Goal: Transaction & Acquisition: Purchase product/service

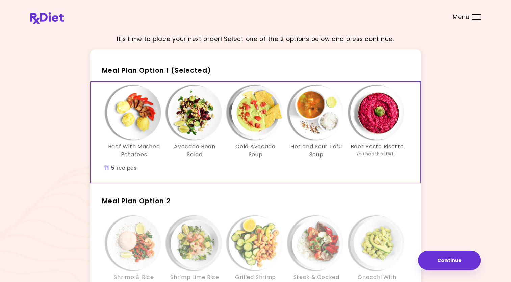
click at [404, 275] on h3 "Gnocchi With Avocado Pesto" at bounding box center [377, 280] width 54 height 15
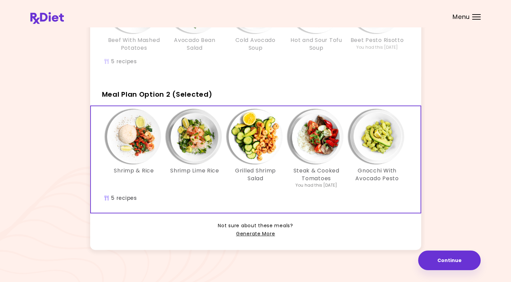
scroll to position [110, 0]
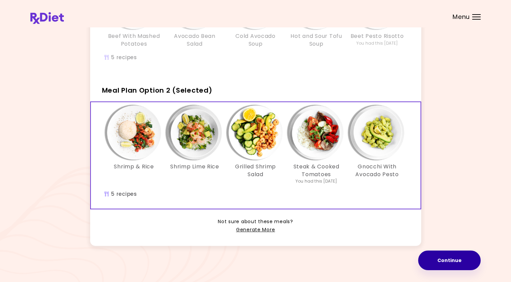
click at [455, 259] on button "Continue" at bounding box center [449, 260] width 62 height 20
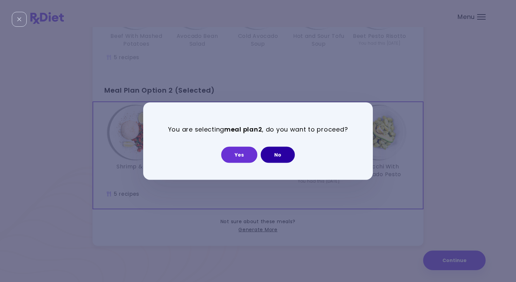
click at [280, 155] on button "No" at bounding box center [278, 154] width 34 height 16
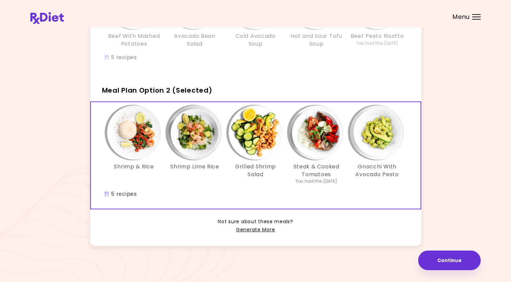
click at [478, 16] on div "Menu" at bounding box center [476, 16] width 8 height 5
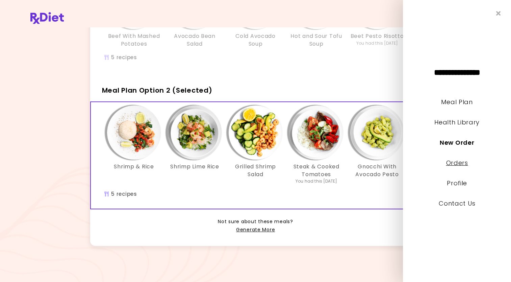
click at [463, 163] on link "Orders" at bounding box center [457, 162] width 22 height 8
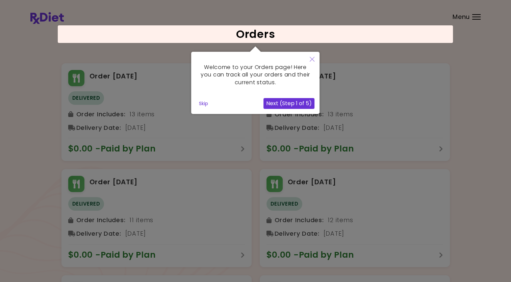
click at [473, 17] on div at bounding box center [255, 253] width 511 height 507
click at [311, 59] on icon "Close" at bounding box center [312, 59] width 5 height 5
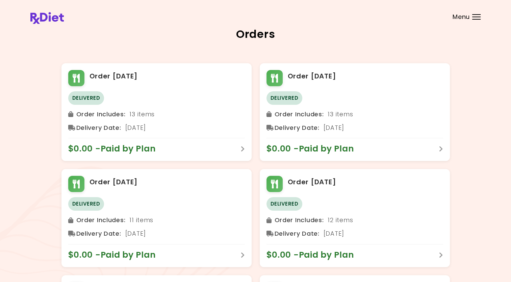
click at [477, 14] on div at bounding box center [476, 14] width 8 height 1
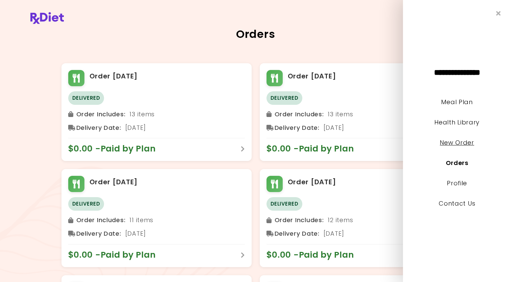
click at [459, 142] on link "New Order" at bounding box center [457, 142] width 34 height 8
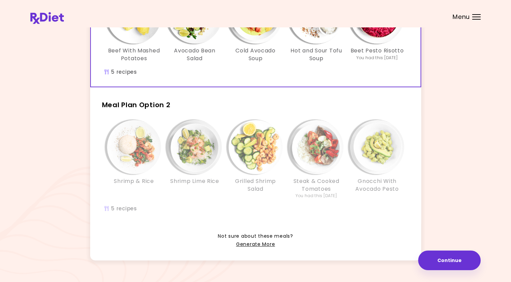
scroll to position [101, 0]
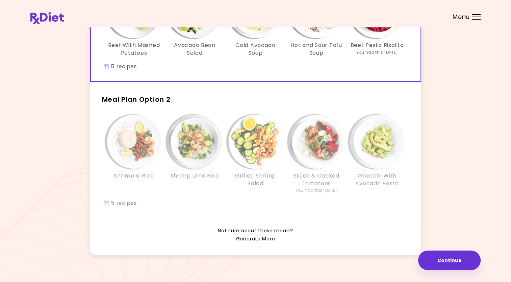
click at [253, 238] on link "Generate More" at bounding box center [255, 239] width 39 height 8
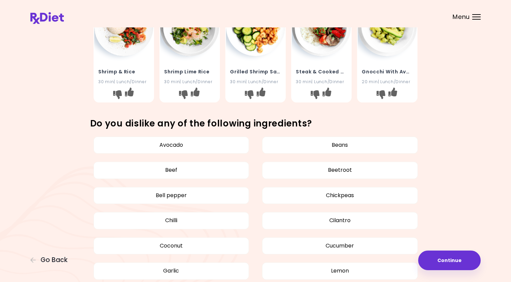
scroll to position [169, 0]
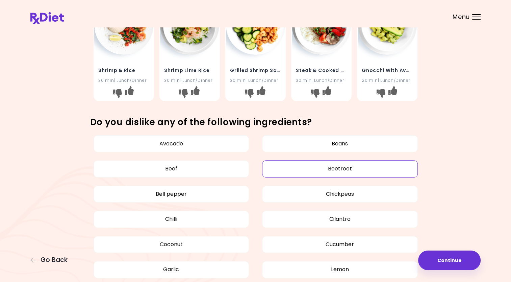
click at [355, 168] on button "Beetroot" at bounding box center [340, 168] width 156 height 17
click at [347, 197] on button "Chickpeas" at bounding box center [340, 193] width 156 height 17
click at [340, 243] on button "Cucumber" at bounding box center [340, 244] width 156 height 17
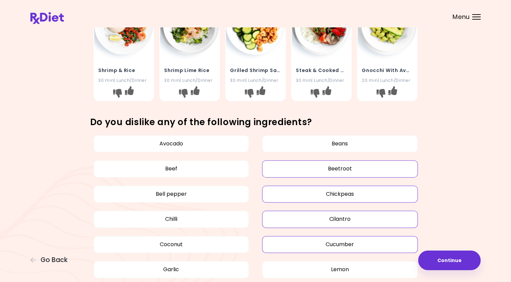
click at [352, 219] on button "Cilantro" at bounding box center [340, 218] width 156 height 17
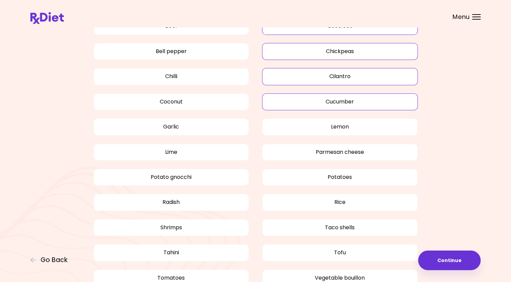
scroll to position [304, 0]
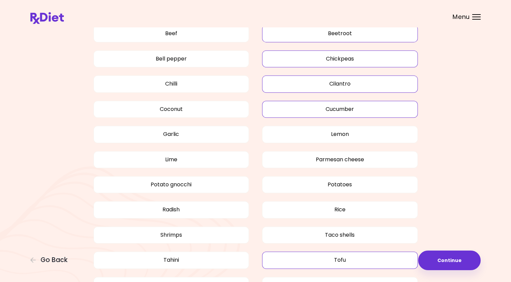
click at [329, 261] on button "Tofu" at bounding box center [340, 259] width 156 height 17
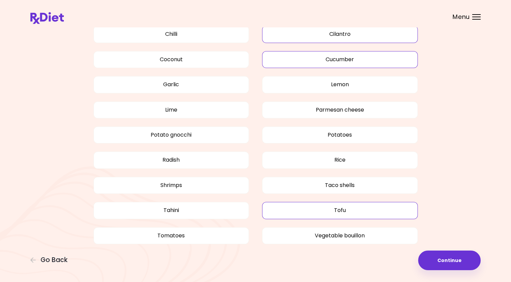
scroll to position [355, 0]
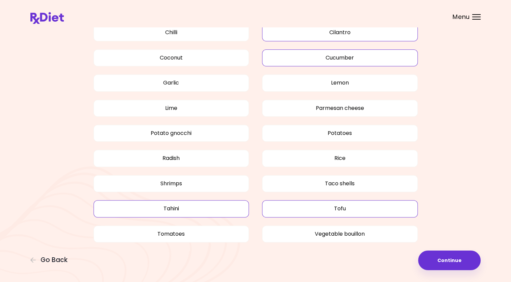
click at [174, 207] on button "Tahini" at bounding box center [172, 208] width 156 height 17
click at [454, 260] on button "Continue" at bounding box center [449, 260] width 62 height 20
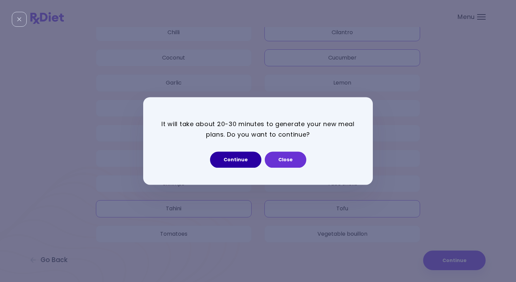
click at [241, 160] on button "Continue" at bounding box center [235, 160] width 51 height 16
